Goal: Task Accomplishment & Management: Complete application form

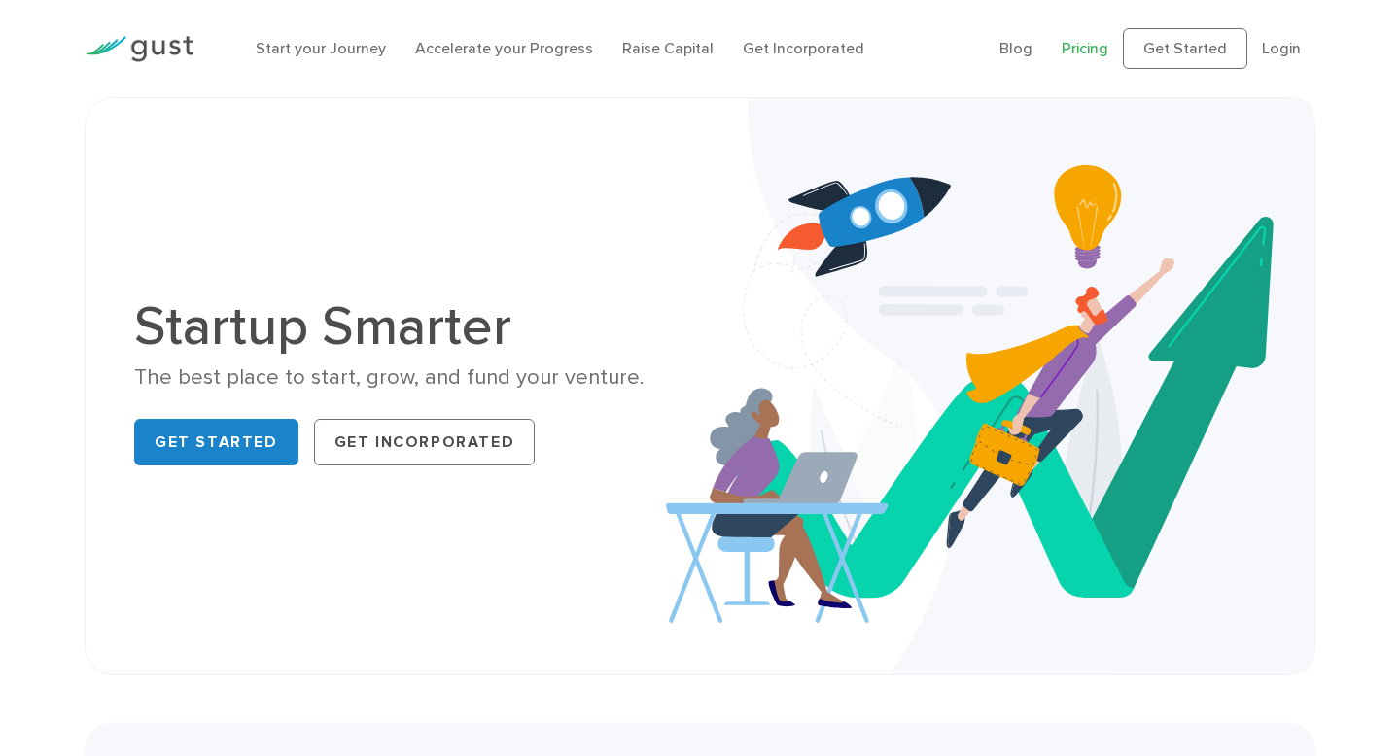
click at [1079, 45] on link "Pricing" at bounding box center [1085, 48] width 47 height 18
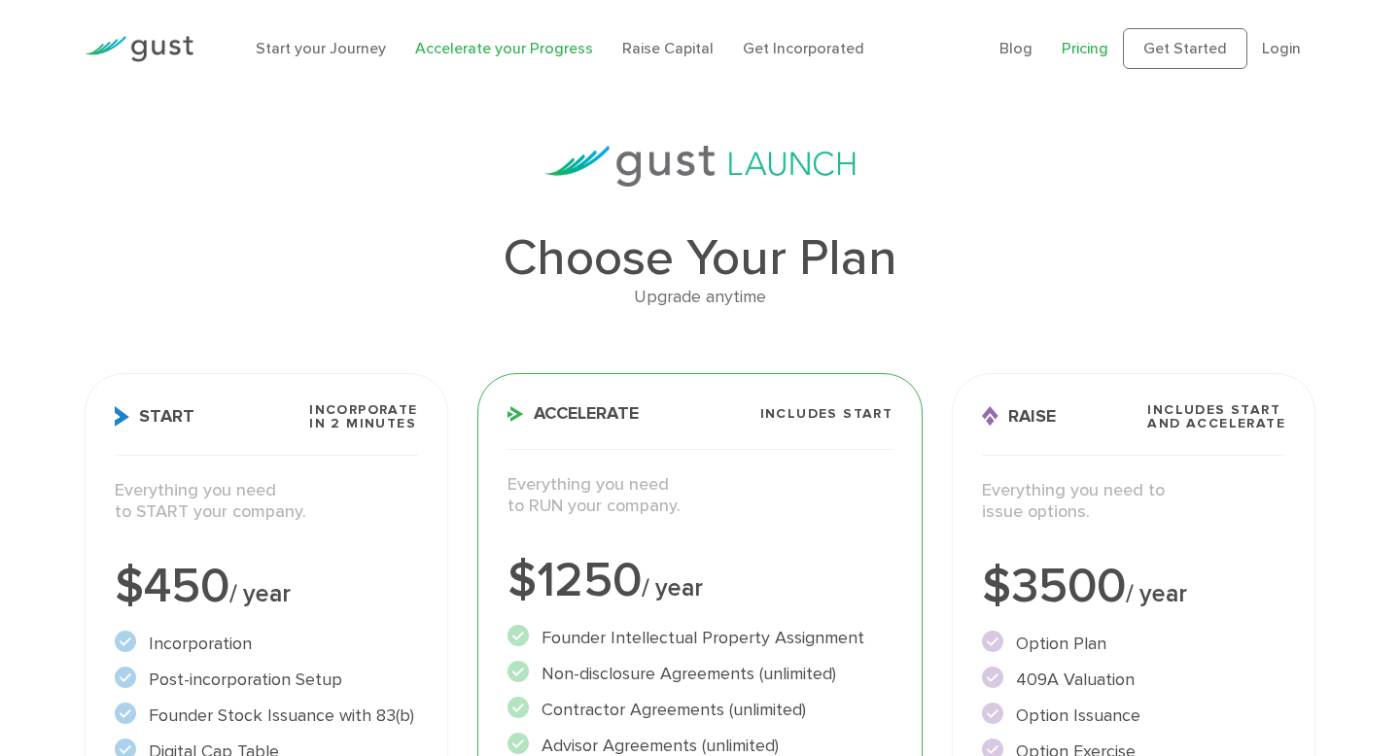
click at [493, 56] on link "Accelerate your Progress" at bounding box center [504, 48] width 178 height 18
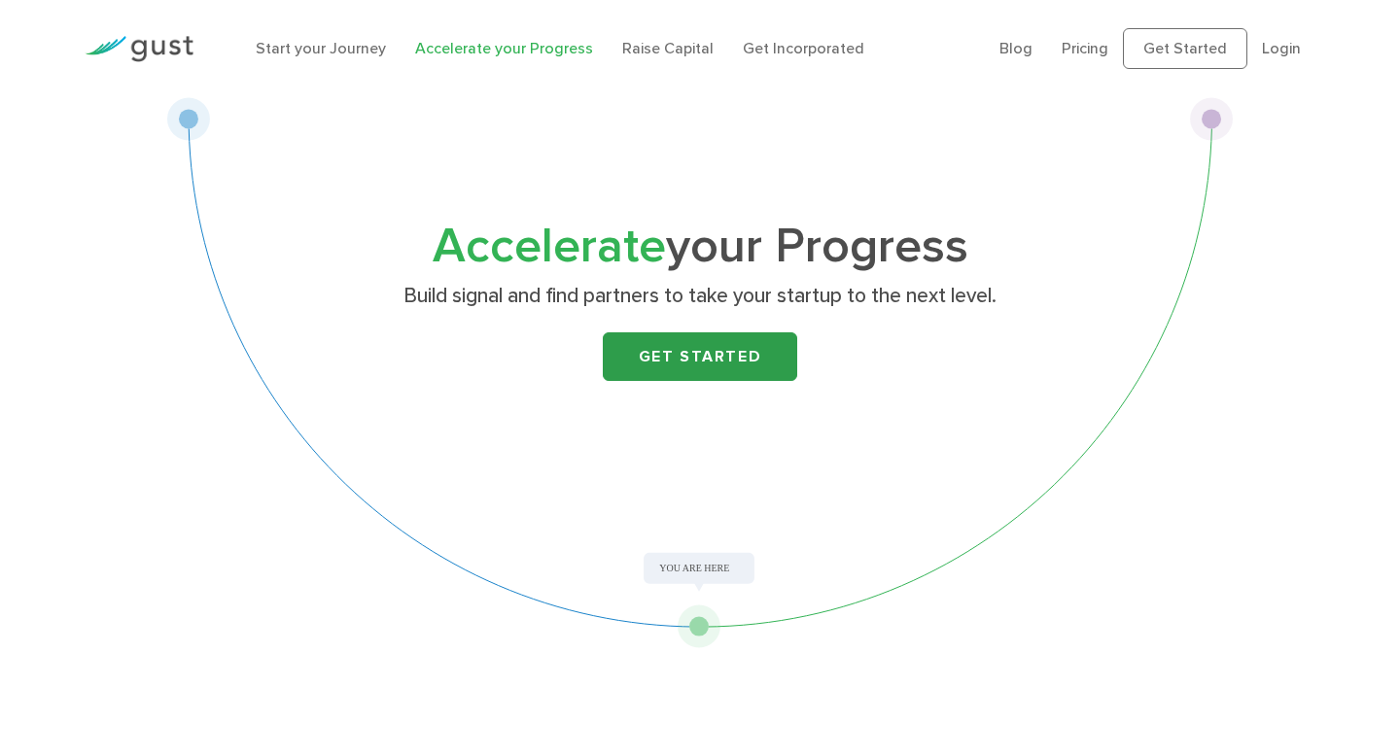
click at [722, 335] on link "Get Started" at bounding box center [700, 357] width 194 height 49
